Goal: Transaction & Acquisition: Purchase product/service

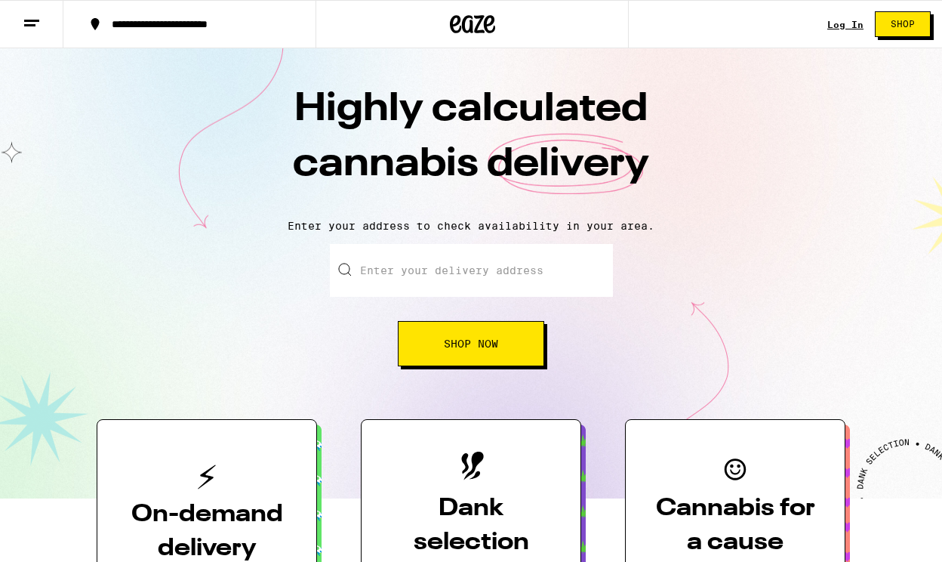
click at [32, 20] on line at bounding box center [31, 20] width 15 height 0
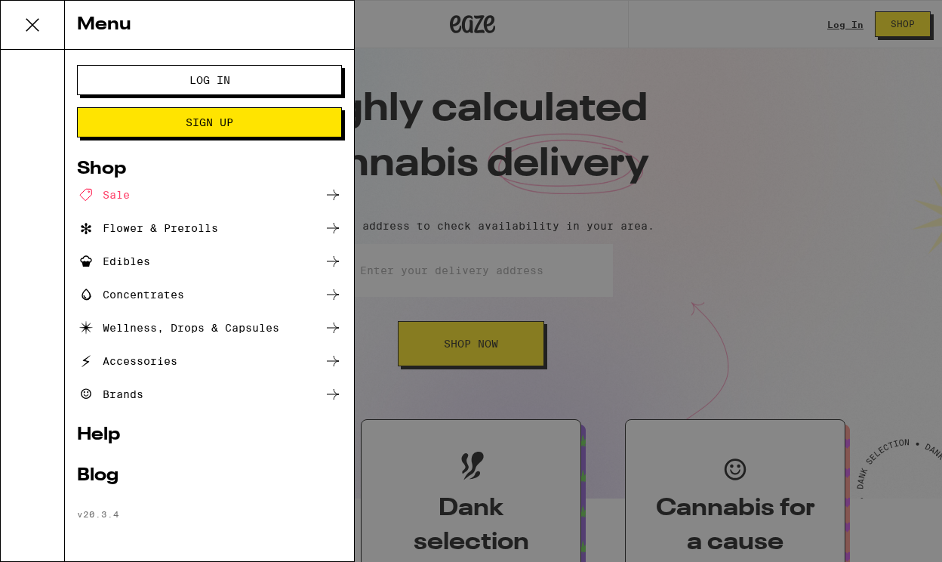
click at [177, 392] on div "Brands" at bounding box center [209, 394] width 265 height 18
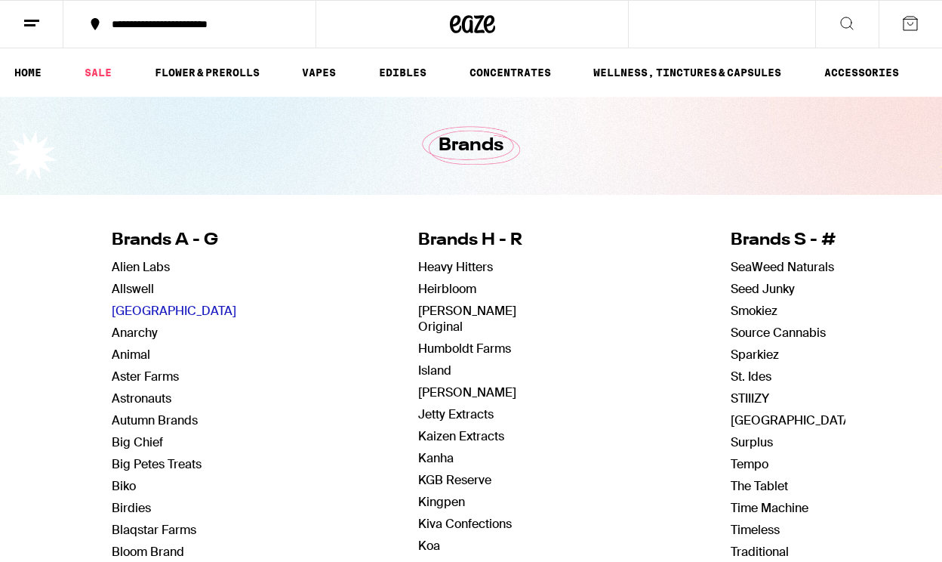
click at [152, 312] on link "[GEOGRAPHIC_DATA]" at bounding box center [174, 311] width 125 height 16
